Goal: Communication & Community: Answer question/provide support

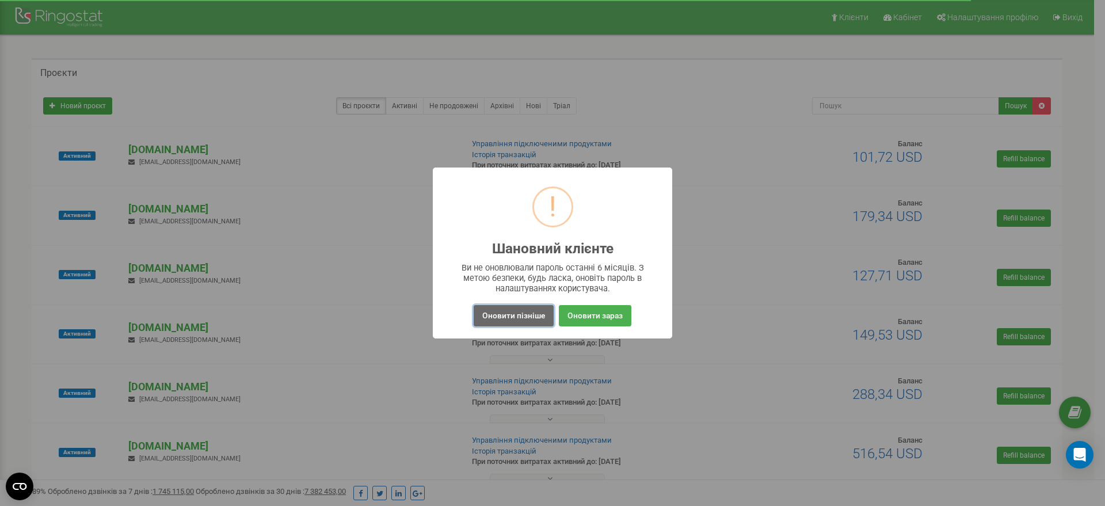
click at [489, 315] on button "Оновити пізніше" at bounding box center [514, 315] width 80 height 21
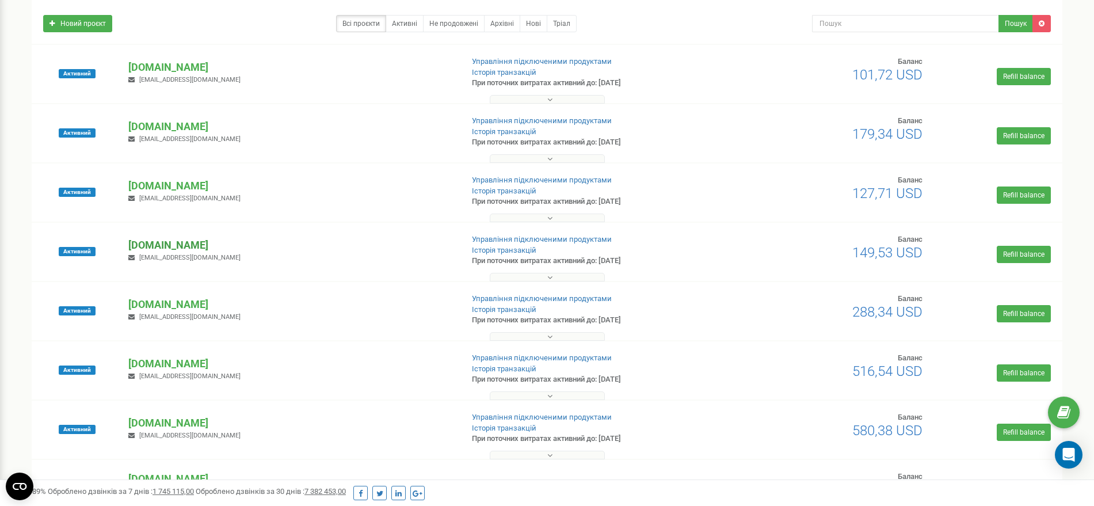
scroll to position [120, 0]
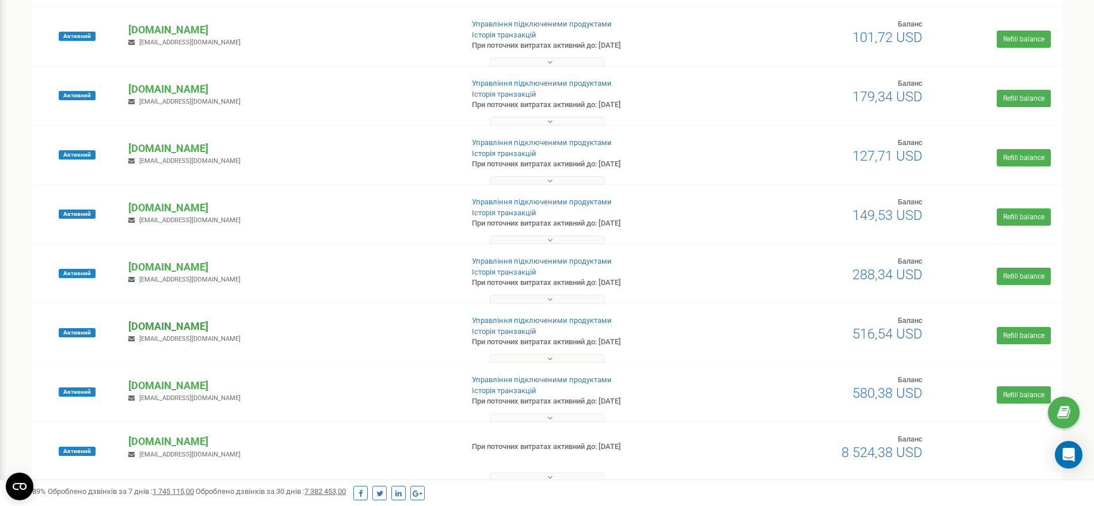
click at [162, 319] on p "[DOMAIN_NAME]" at bounding box center [290, 326] width 325 height 15
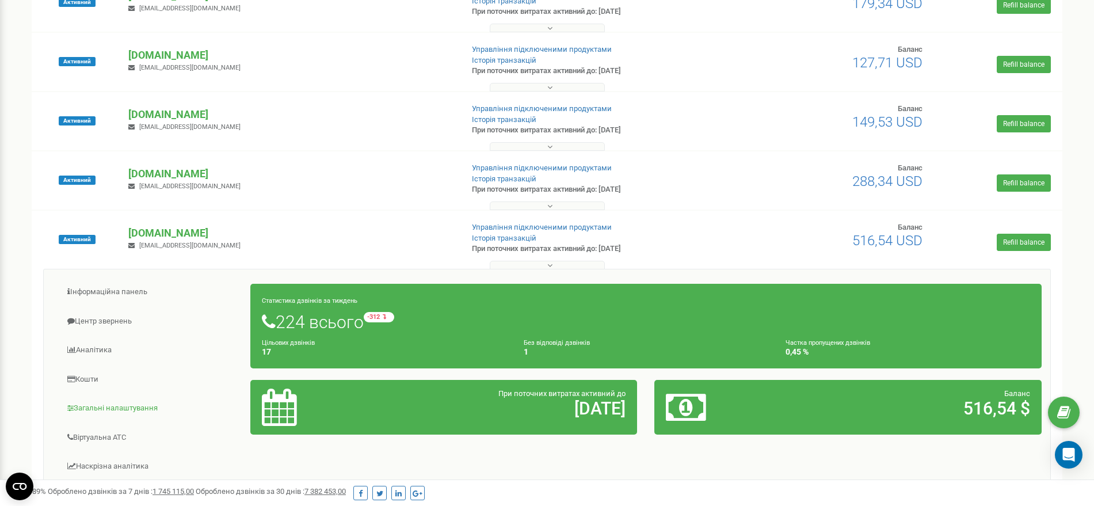
scroll to position [240, 0]
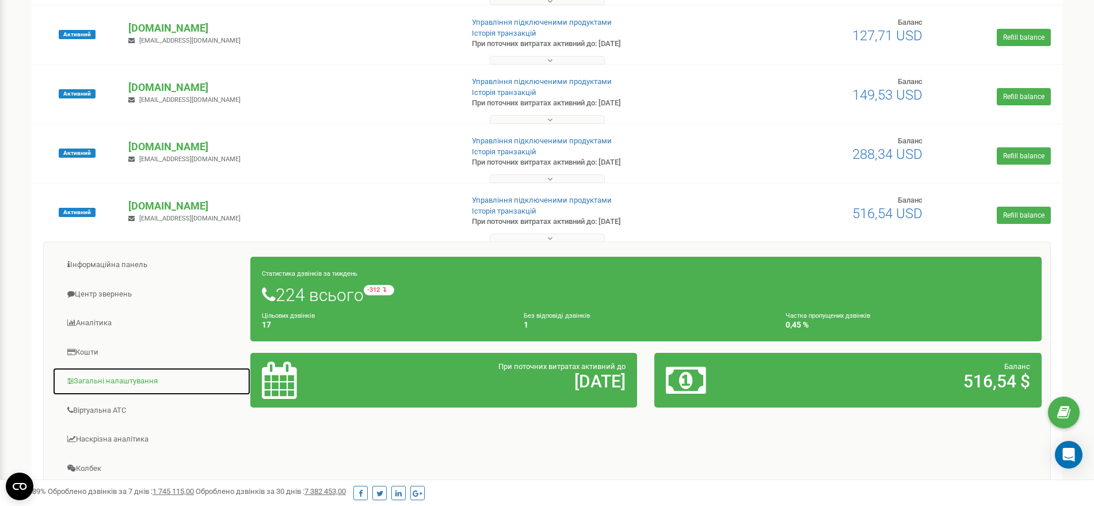
click at [124, 379] on link "Загальні налаштування" at bounding box center [151, 381] width 199 height 28
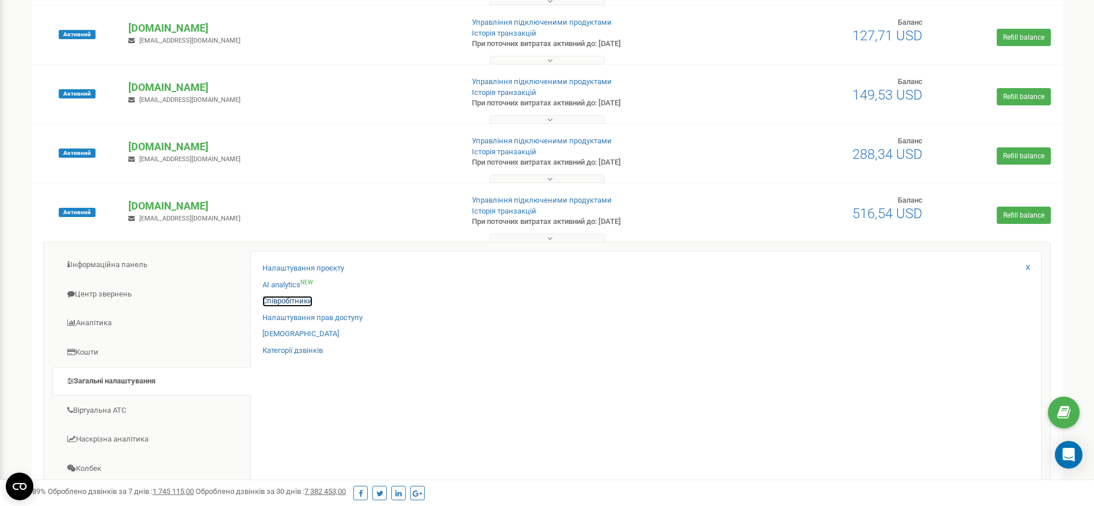
click at [276, 301] on link "Співробітники" at bounding box center [288, 301] width 50 height 11
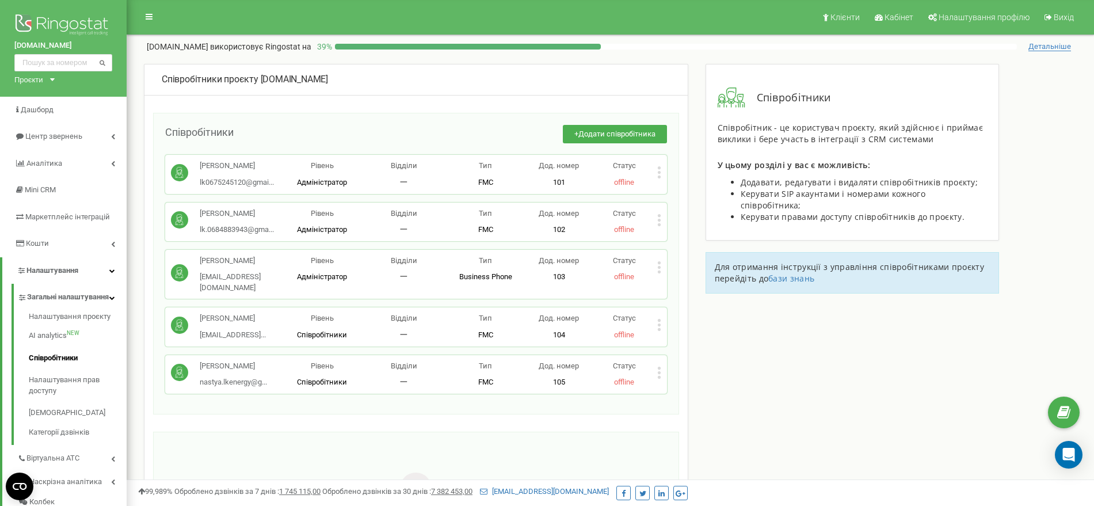
click at [658, 367] on icon at bounding box center [659, 373] width 4 height 12
click at [689, 387] on span "Редагувати" at bounding box center [695, 390] width 45 height 7
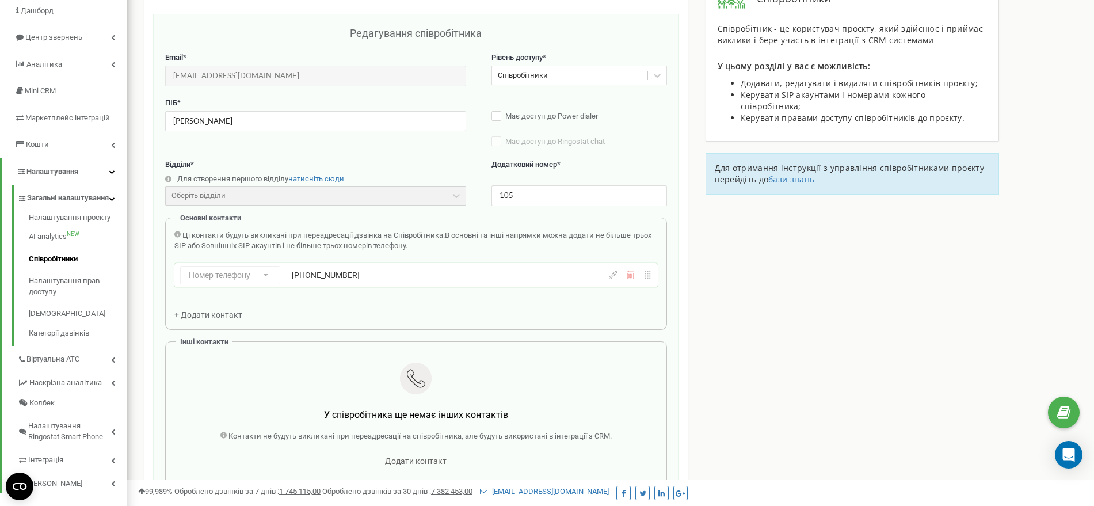
scroll to position [115, 0]
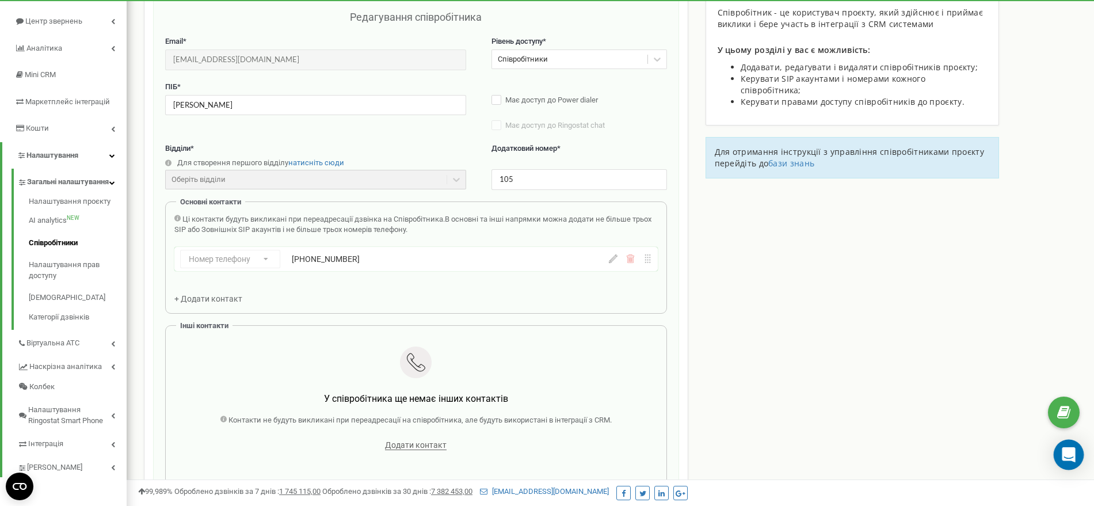
click at [1067, 453] on icon "Open Intercom Messenger" at bounding box center [1068, 454] width 13 height 15
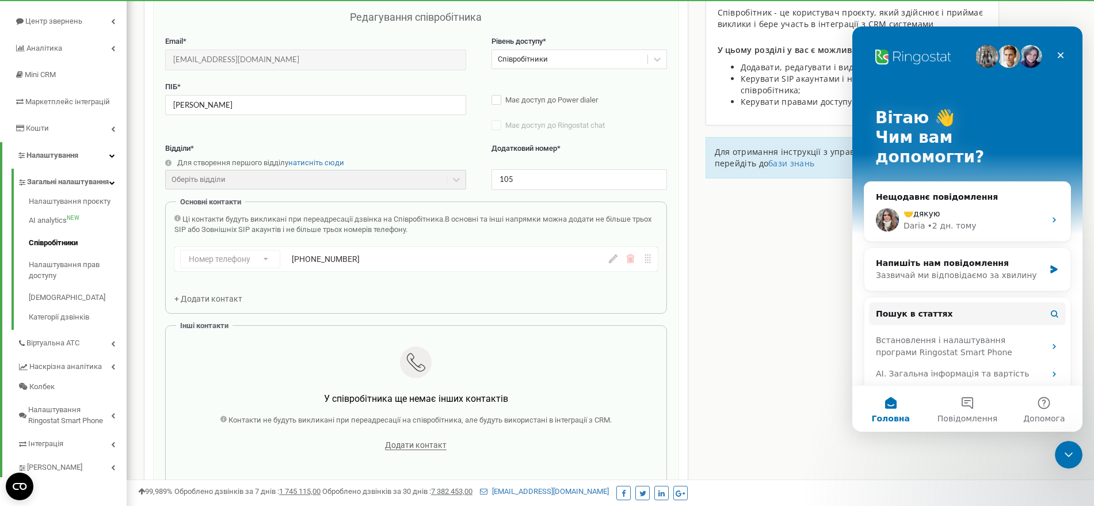
scroll to position [0, 0]
click at [950, 208] on div "🤝дякую" at bounding box center [975, 214] width 142 height 12
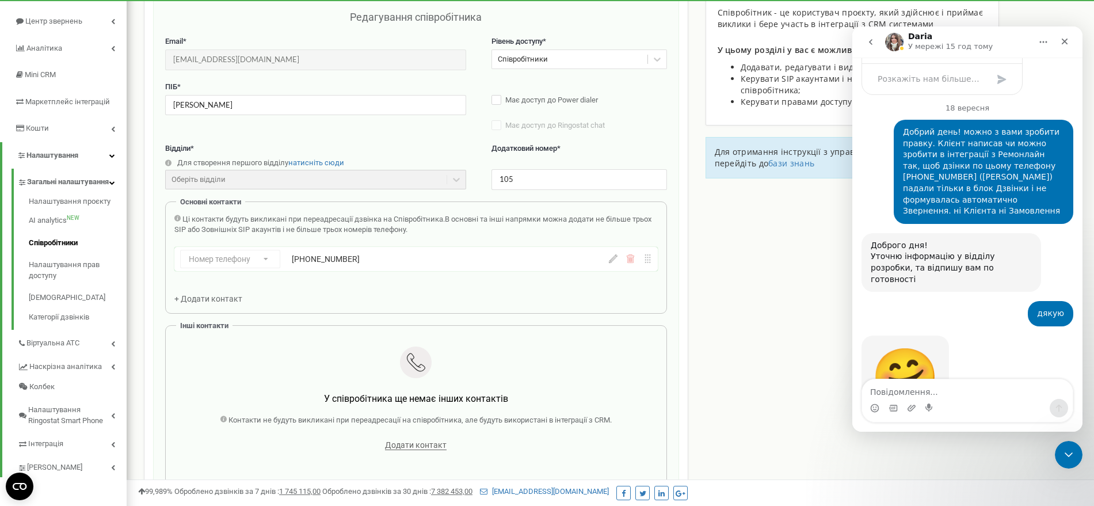
scroll to position [4059, 0]
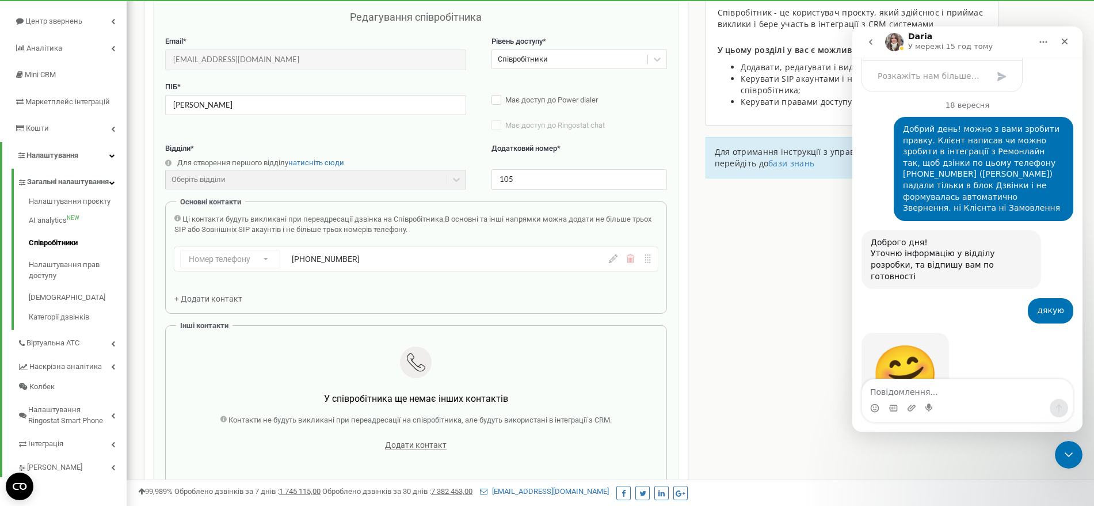
drag, startPoint x: 979, startPoint y: 261, endPoint x: 869, endPoint y: 227, distance: 115.6
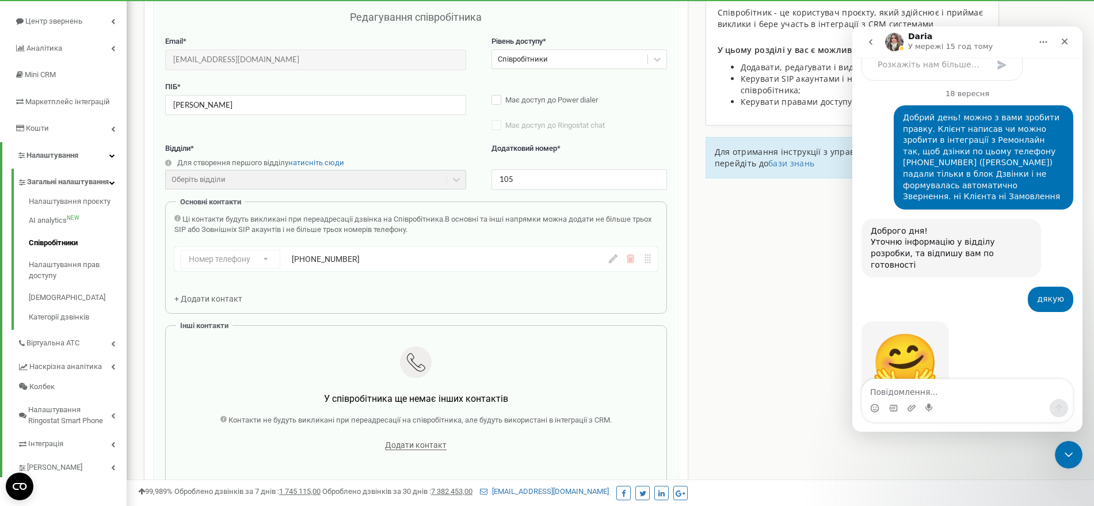
copy div "*На цей час, що точно скажу вам, то це можна тільки повністю виключити номер з …"
click at [938, 391] on textarea "Повідомлення..." at bounding box center [967, 389] width 211 height 20
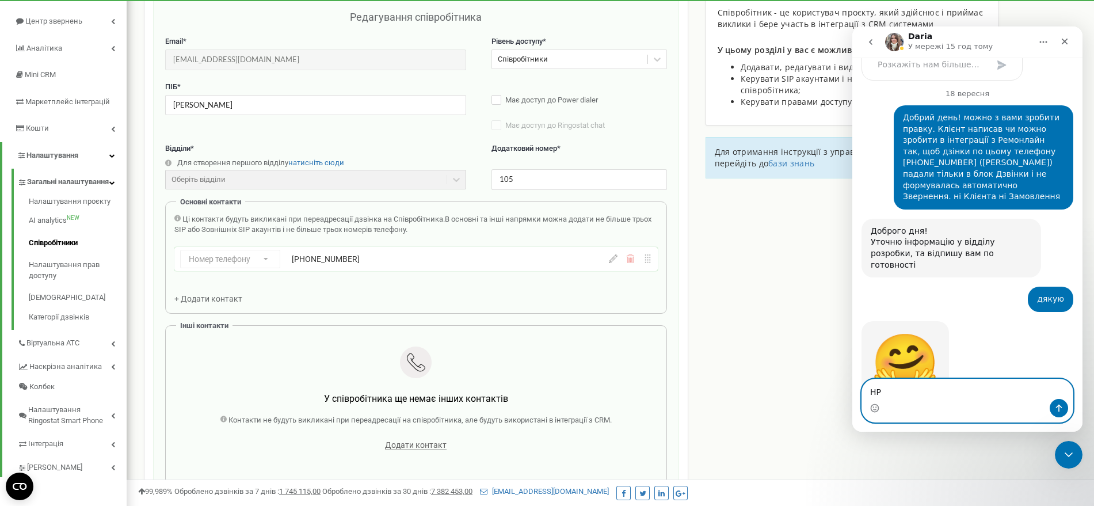
type textarea "Н"
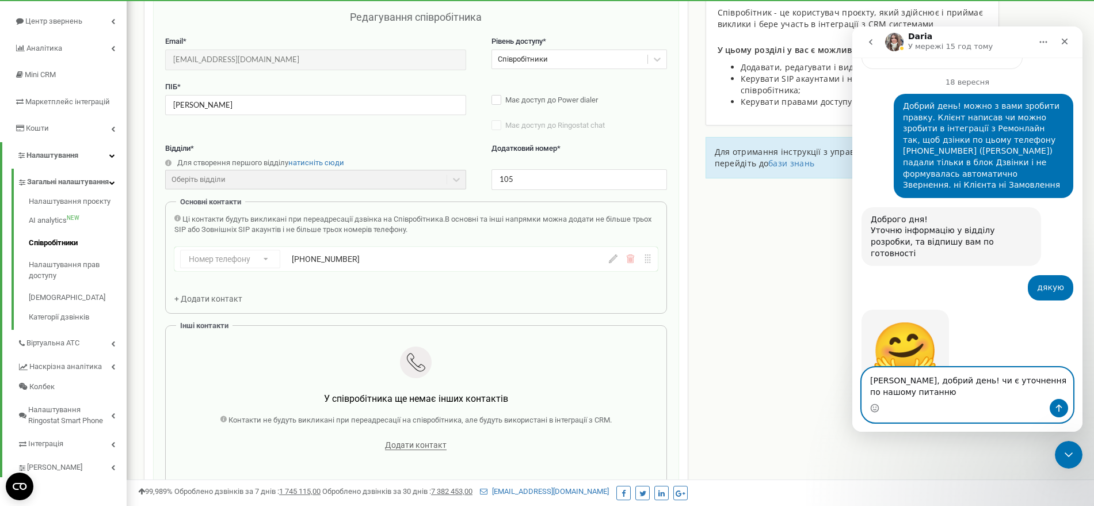
type textarea "Дарья, добрий день! чи є уточнення по нашому питанню?"
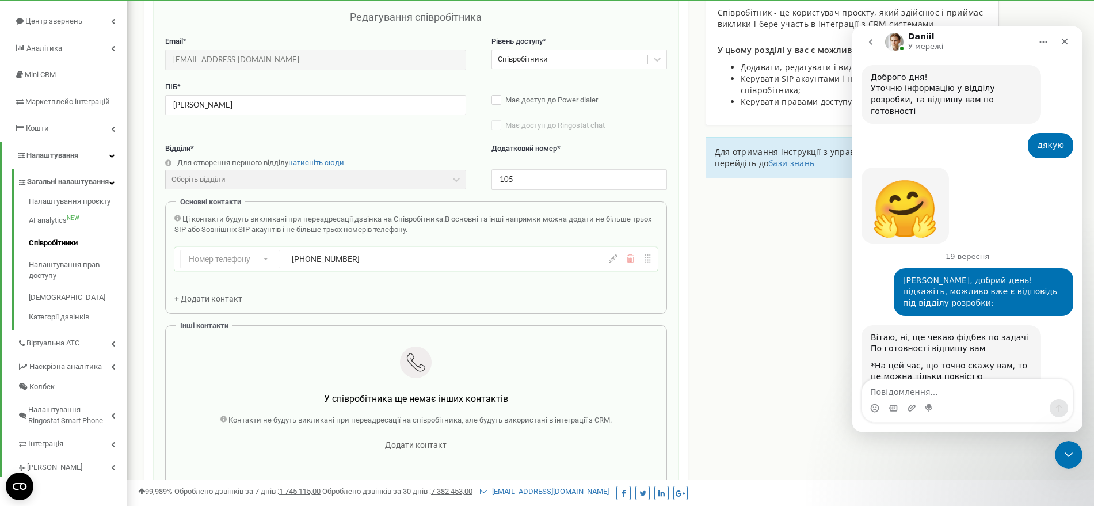
scroll to position [4237, 0]
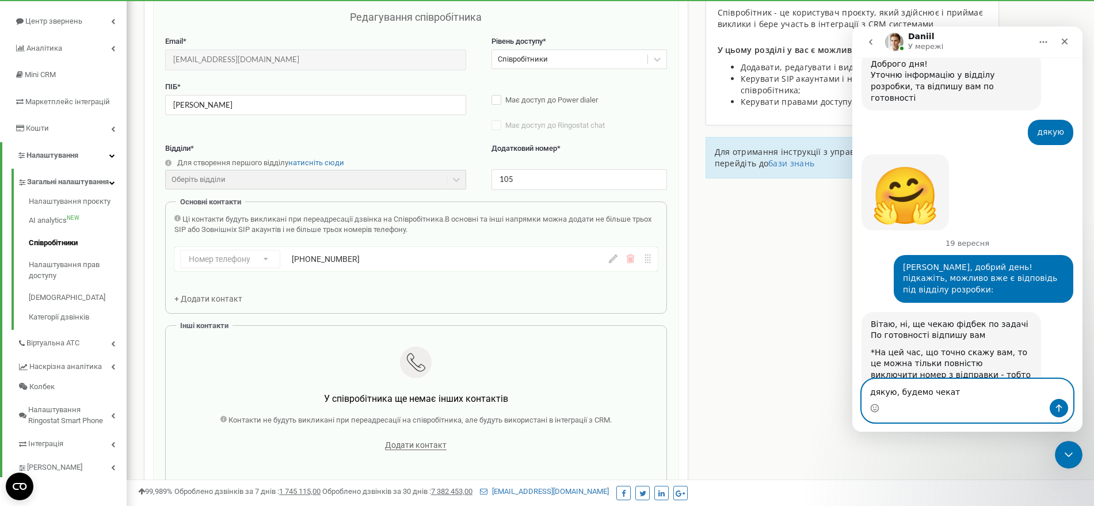
type textarea "дякую, будемо чекати"
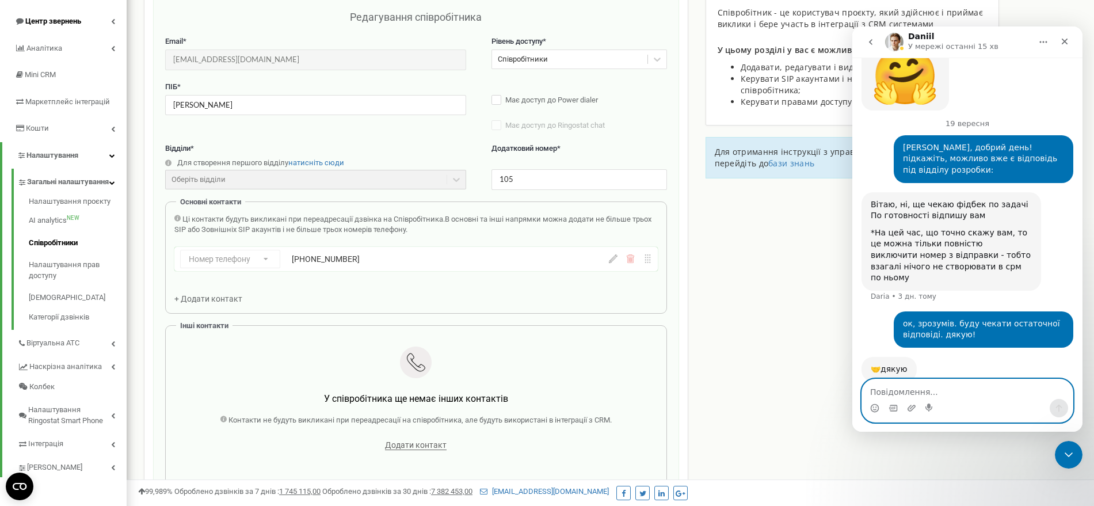
scroll to position [0, 0]
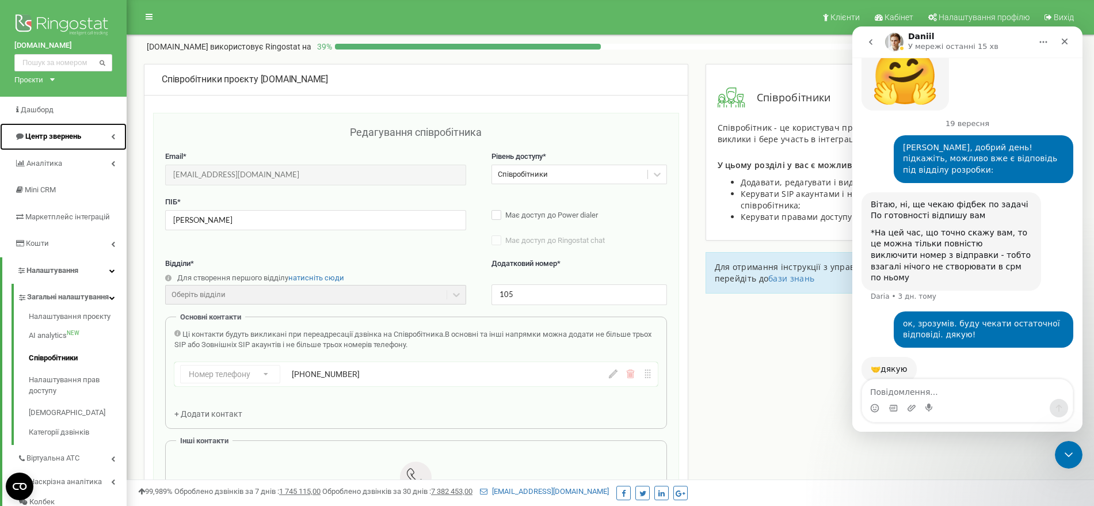
click at [70, 138] on span "Центр звернень" at bounding box center [53, 136] width 56 height 9
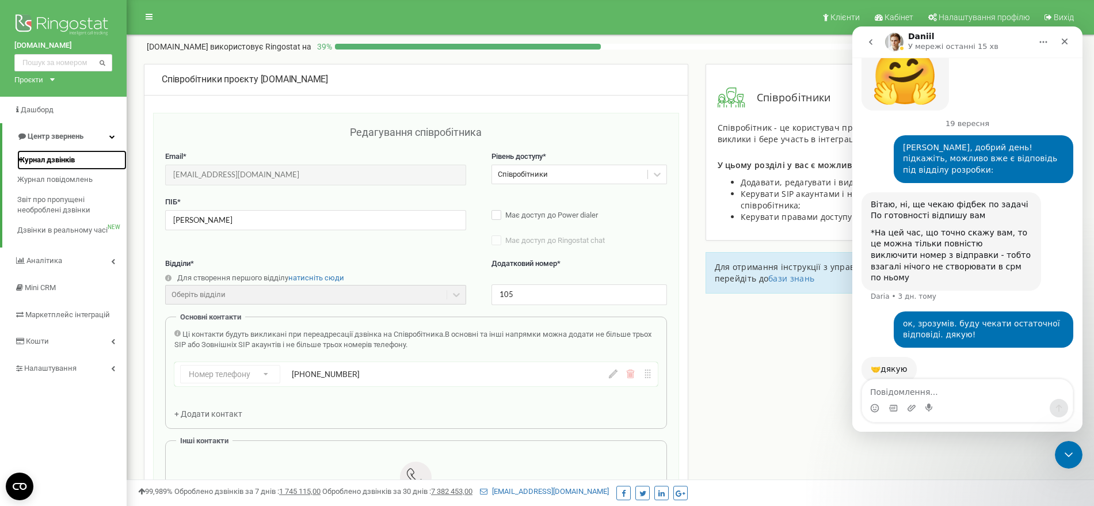
click at [63, 153] on link "Журнал дзвінків" at bounding box center [71, 160] width 109 height 20
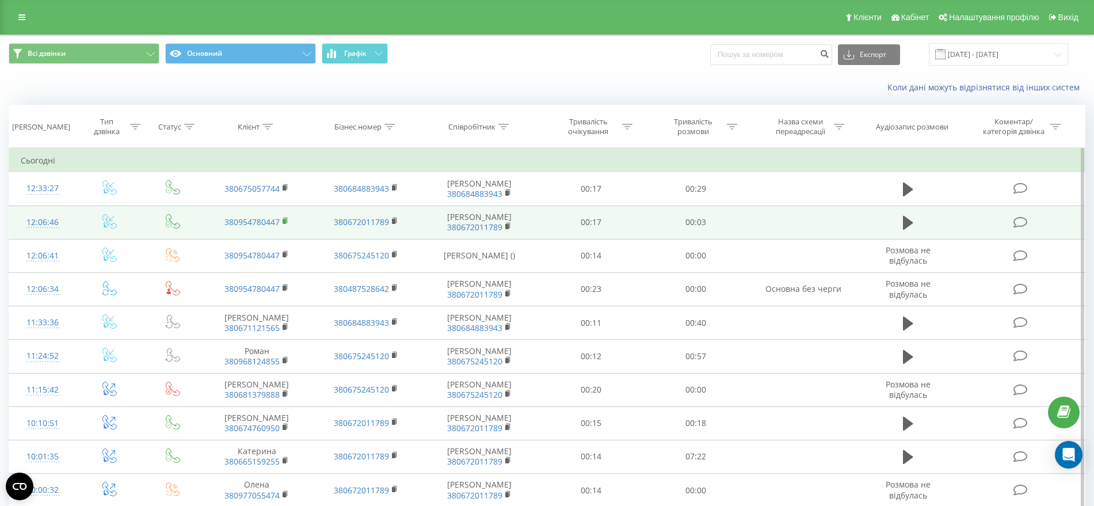
click at [282, 218] on td "380954780447" at bounding box center [256, 222] width 109 height 33
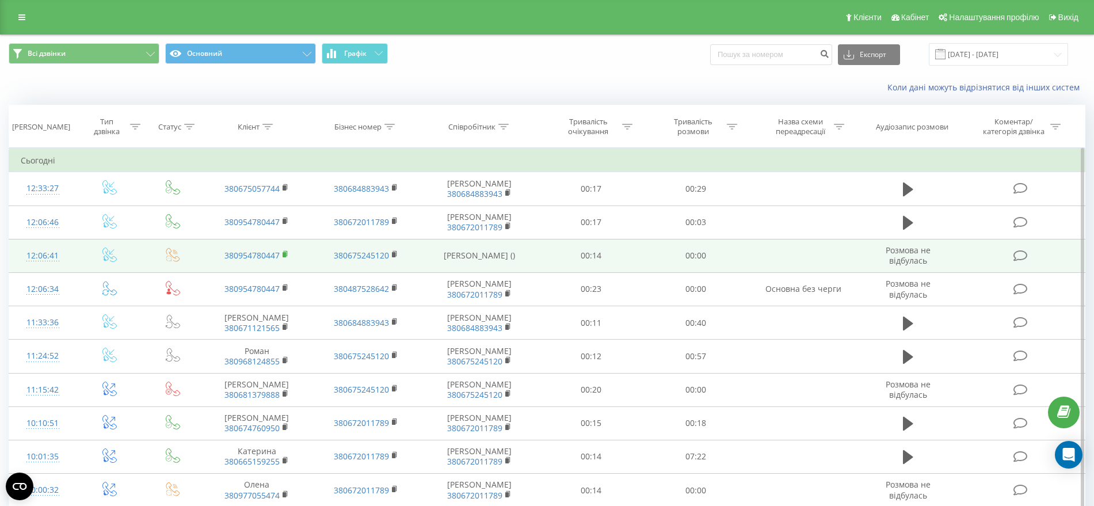
click at [287, 254] on icon at bounding box center [286, 254] width 6 height 8
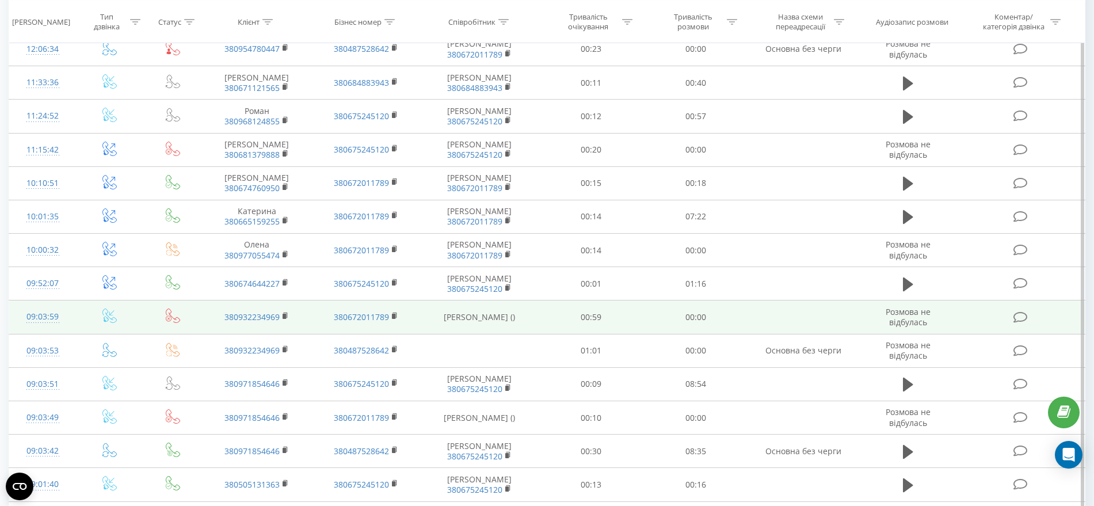
scroll to position [120, 0]
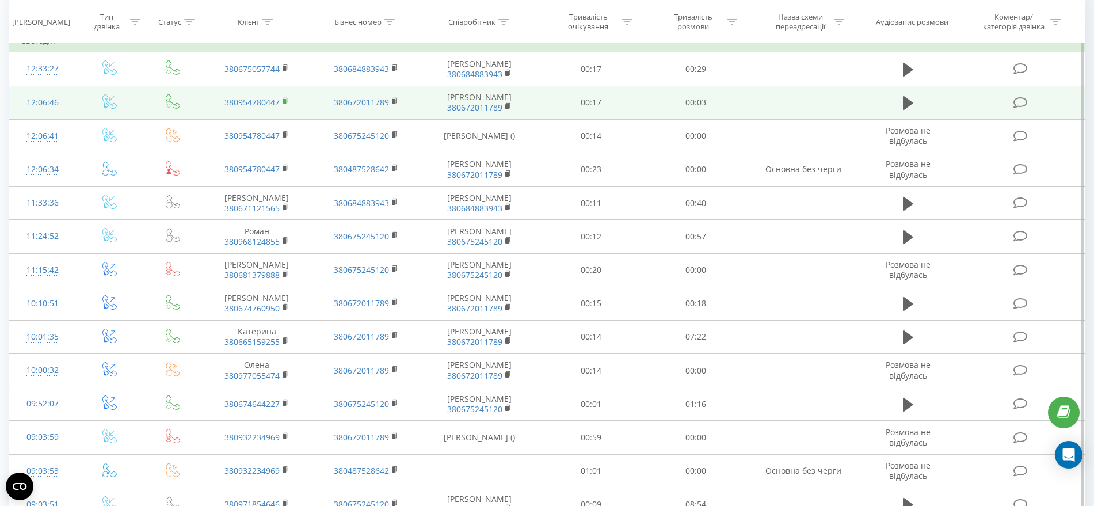
click at [287, 97] on icon at bounding box center [286, 101] width 6 height 8
